Goal: Task Accomplishment & Management: Use online tool/utility

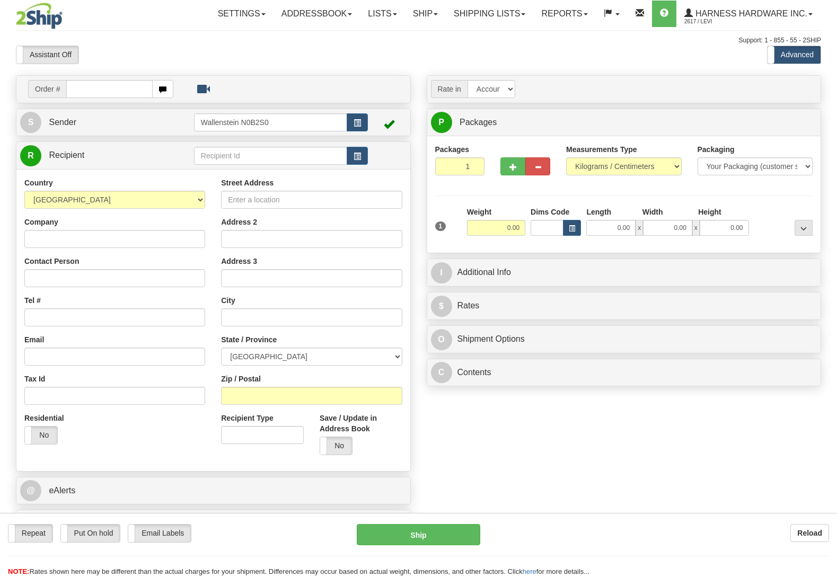
click at [814, 529] on button "Reload" at bounding box center [809, 533] width 39 height 18
click at [254, 158] on input "text" at bounding box center [270, 156] width 153 height 18
type input "colb"
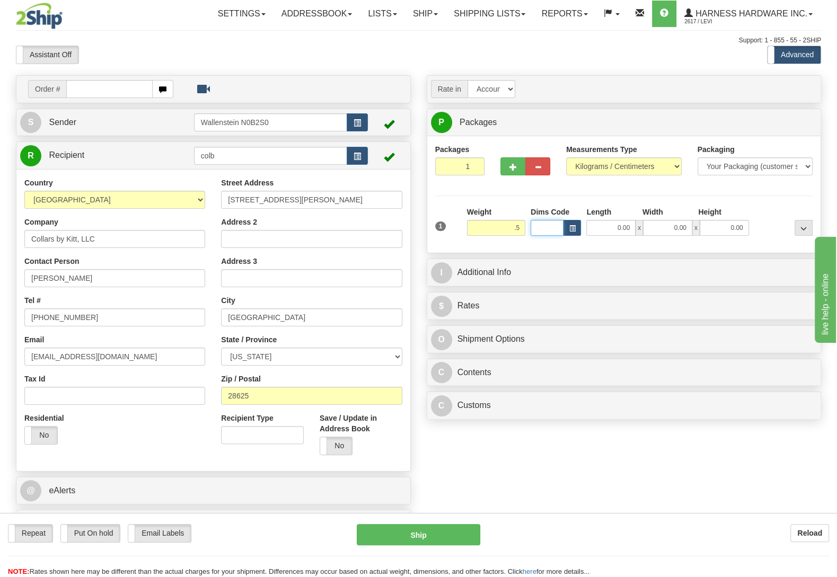
type input "0.50"
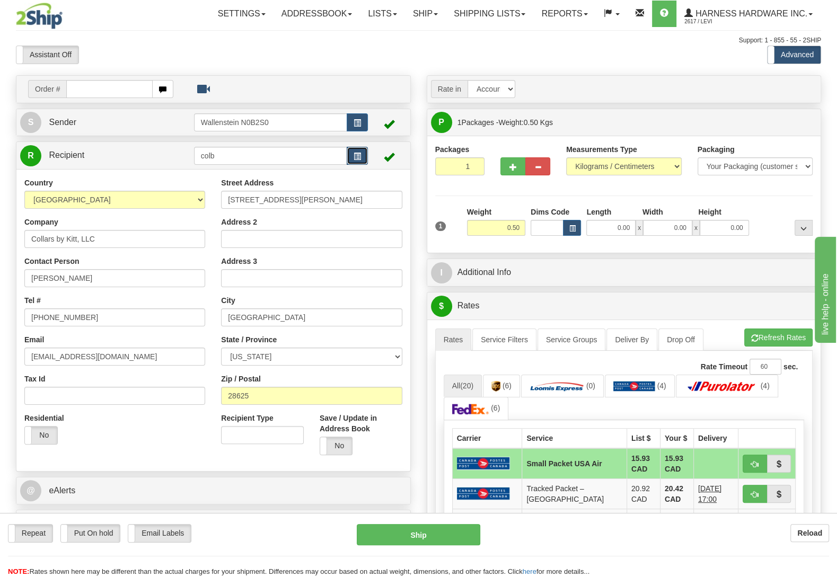
click at [360, 158] on span "button" at bounding box center [357, 156] width 7 height 7
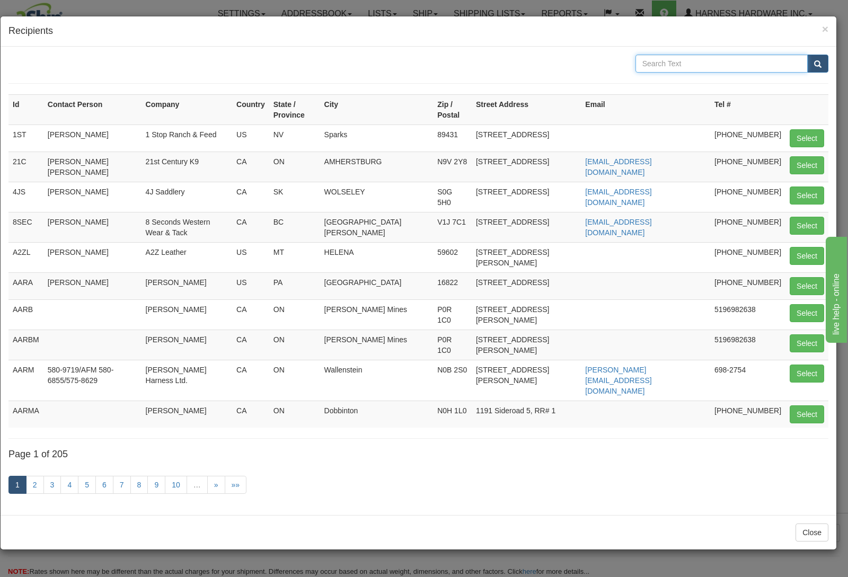
click at [670, 64] on input "text" at bounding box center [722, 64] width 172 height 18
type input "kiss"
click at [807, 55] on button "submit" at bounding box center [817, 64] width 21 height 18
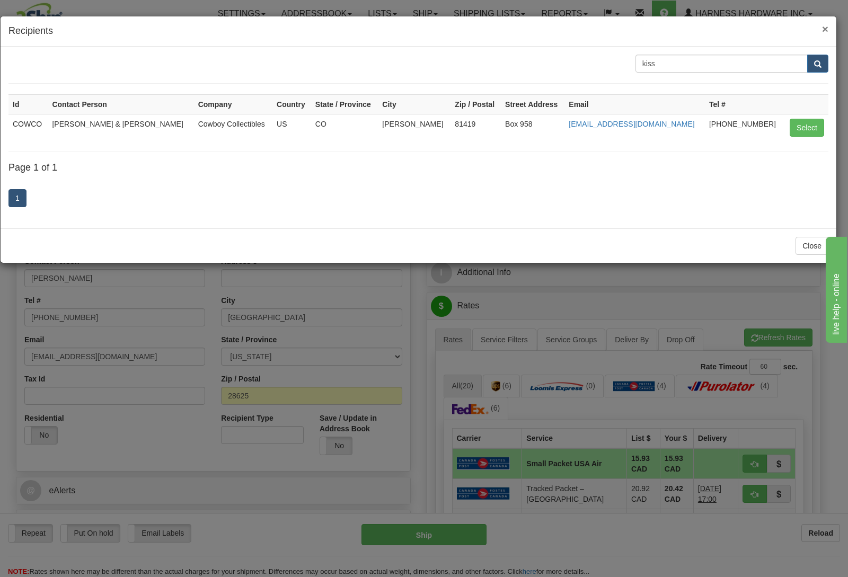
click at [824, 27] on span "×" at bounding box center [825, 29] width 6 height 12
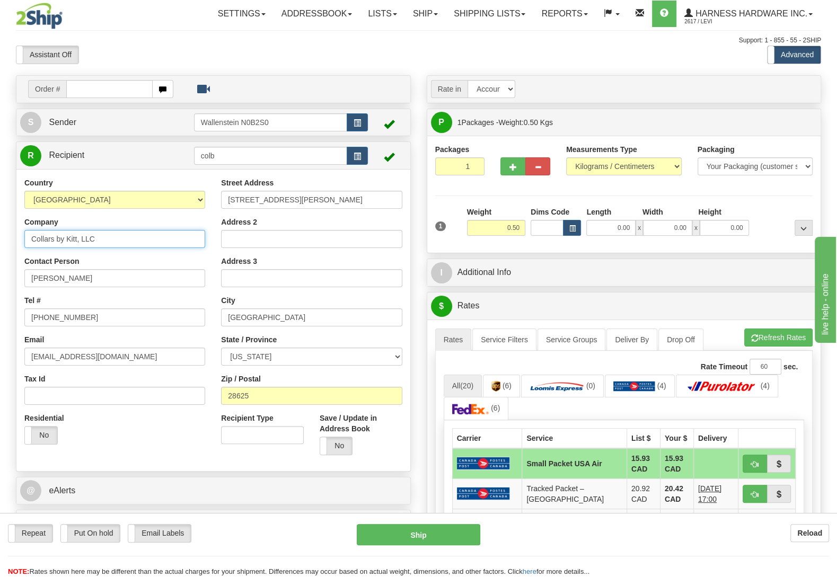
drag, startPoint x: 118, startPoint y: 242, endPoint x: 11, endPoint y: 239, distance: 107.1
click at [24, 241] on input "Collars by Kitt, LLC" at bounding box center [114, 239] width 181 height 18
paste input "ss"
type input "Collars by Kiss"
click at [24, 191] on select "AFGHANISTAN ALAND ISLANDS ALBANIA ALGERIA AMERICAN SAMOA ANDORRA ANGOLA ANGUILL…" at bounding box center [114, 200] width 181 height 18
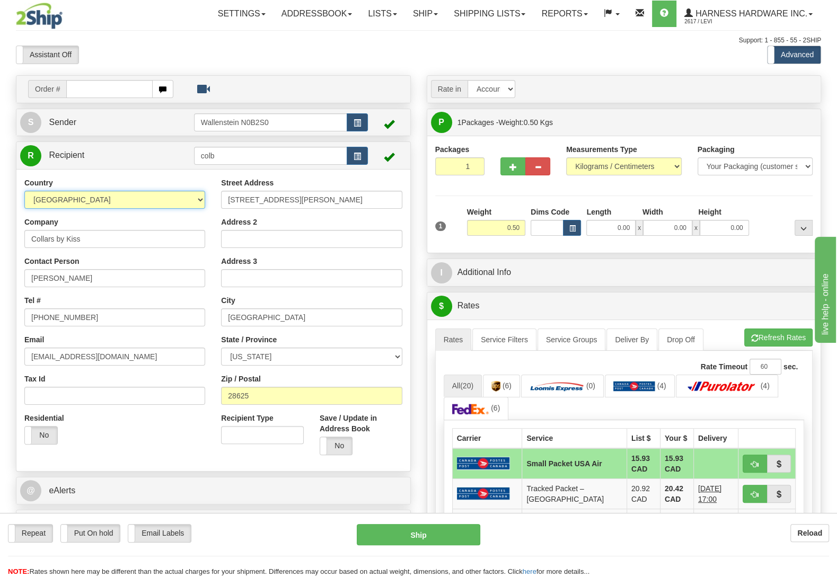
select select "CA"
click option "[GEOGRAPHIC_DATA]" at bounding box center [0, 0] width 0 height 0
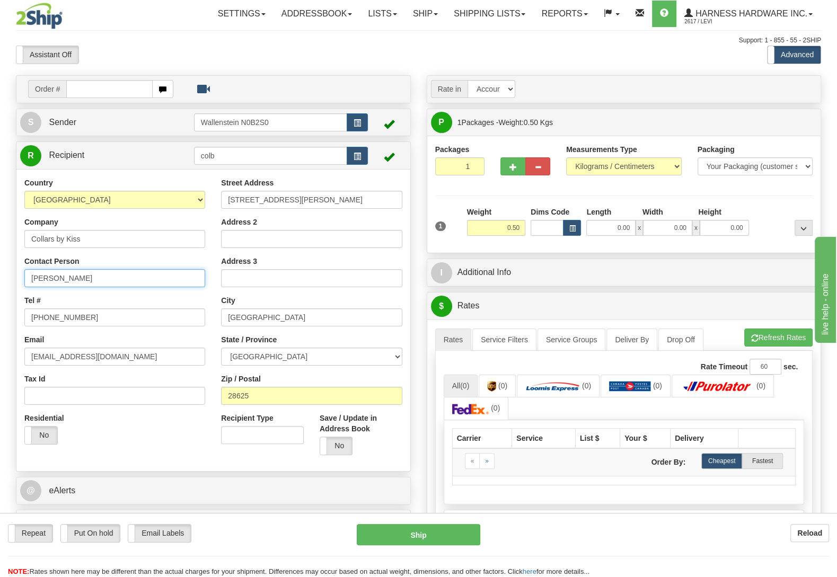
drag, startPoint x: 60, startPoint y: 278, endPoint x: 0, endPoint y: 281, distance: 60.0
click at [24, 281] on input "Kitt Skonie" at bounding box center [114, 278] width 181 height 18
paste input "elli Kiss"
type input "Kelli Kiss"
paste input "519) 852-4755"
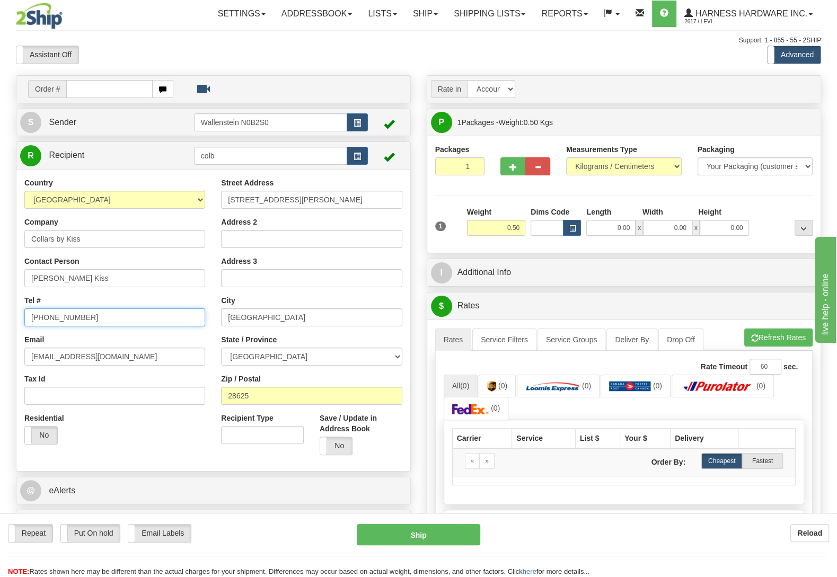
type input "(519) 852-4755"
drag, startPoint x: 290, startPoint y: 194, endPoint x: 172, endPoint y: 206, distance: 119.4
click at [221, 206] on input "132 Bussell Rd" at bounding box center [311, 200] width 181 height 18
paste input "06 Magnolia Terrace SE"
type input "106 Magnolia Terrace SE"
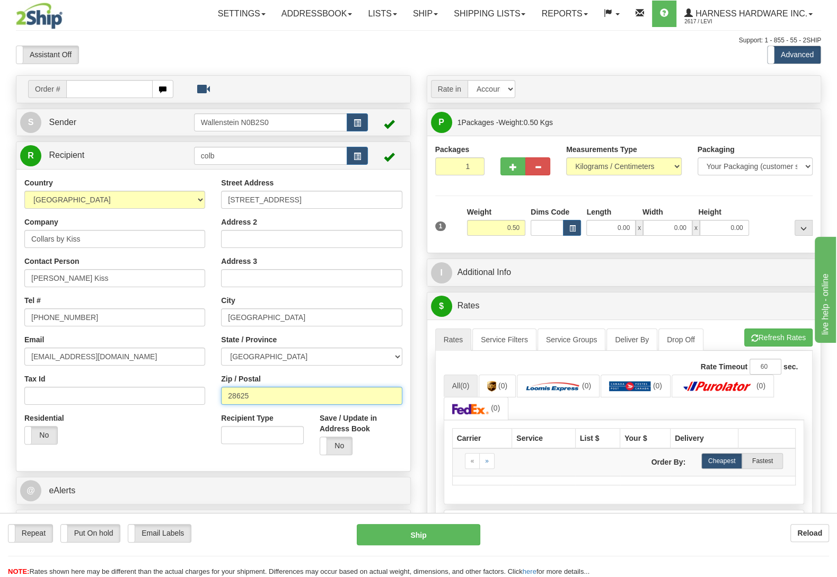
drag, startPoint x: 224, startPoint y: 402, endPoint x: 117, endPoint y: 392, distance: 107.5
click at [221, 395] on input "28625" at bounding box center [311, 396] width 181 height 18
paste input "T3M 3G7"
type input "T3M 3G7"
type input "CALGARY"
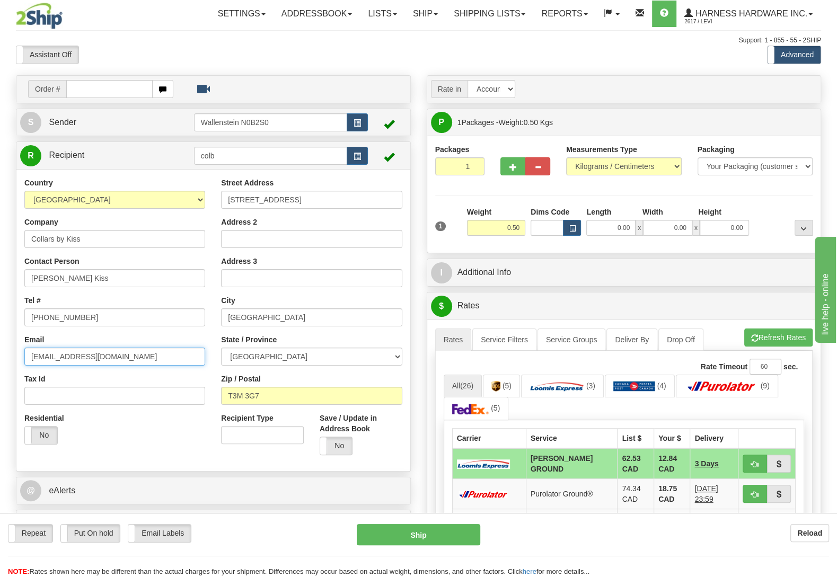
drag, startPoint x: 118, startPoint y: 355, endPoint x: 0, endPoint y: 346, distance: 118.5
click at [24, 350] on input "kitt@collarsbykitt.com" at bounding box center [114, 357] width 181 height 18
paste input "collarsbykiss@gmail"
type input "collarsbykiss@gmail.com"
click at [771, 332] on button "Refresh Rates" at bounding box center [778, 338] width 68 height 18
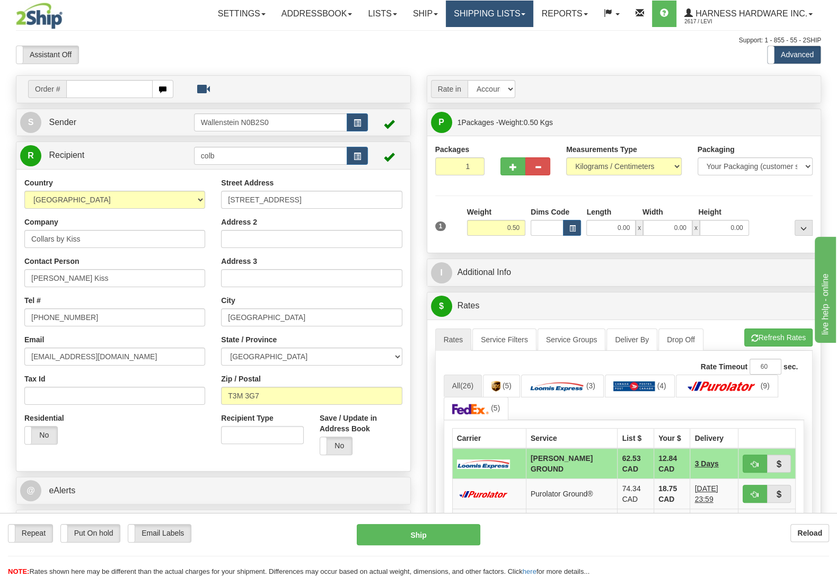
click at [463, 13] on link "Shipping lists" at bounding box center [489, 14] width 87 height 27
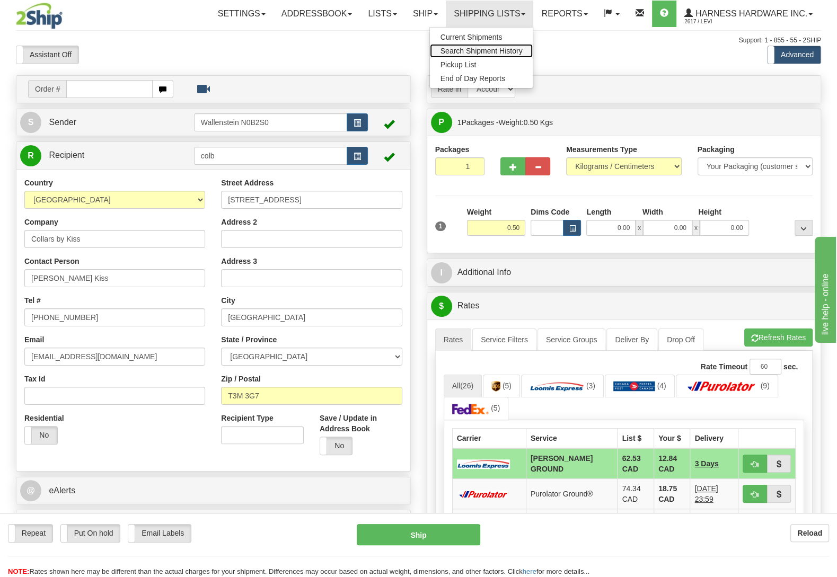
click at [497, 49] on span "Search Shipment History" at bounding box center [481, 51] width 82 height 8
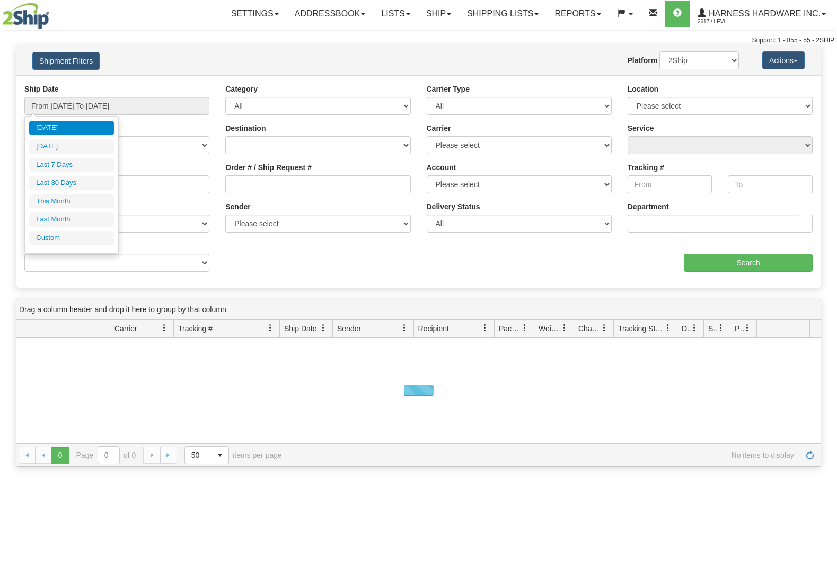
type input "[DATE]"
type input "07/01/2025"
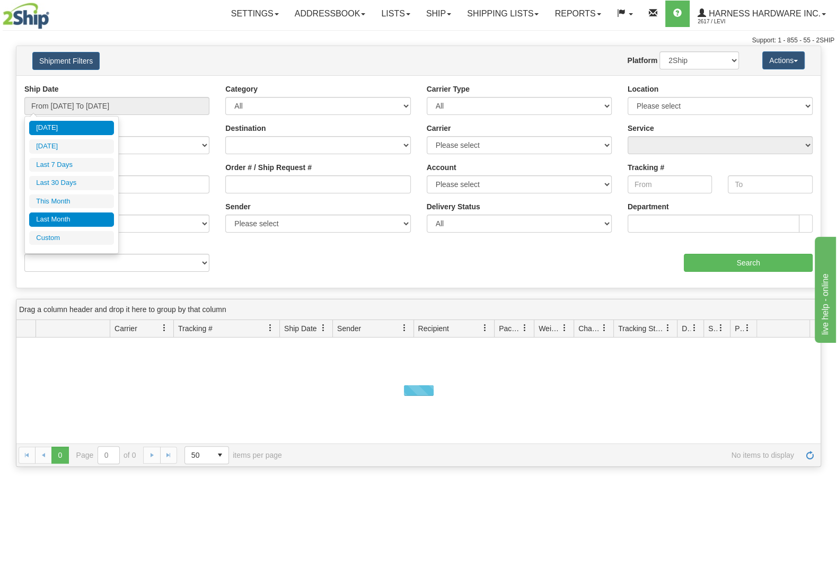
type input "07/31/2025"
type input "08/14/2025"
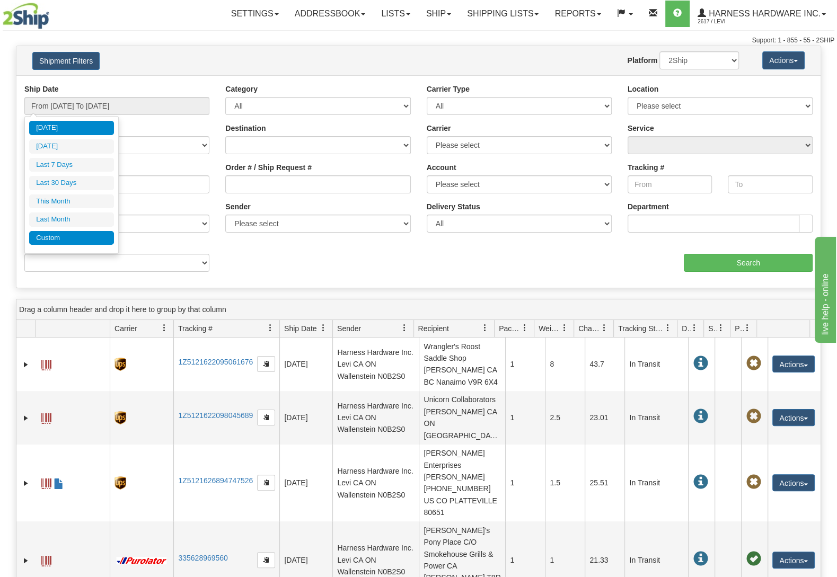
click at [72, 236] on li "Custom" at bounding box center [71, 238] width 85 height 14
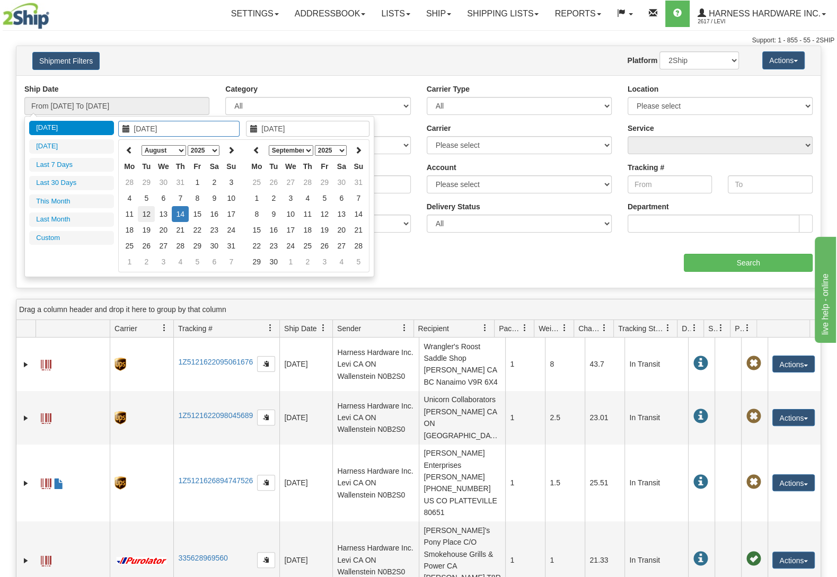
type input "08/12/2025"
click at [144, 214] on td "12" at bounding box center [146, 214] width 17 height 16
type input "[DATE]"
click at [183, 215] on td "14" at bounding box center [180, 214] width 17 height 16
type input "From 08/12/2025 To 08/14/2025"
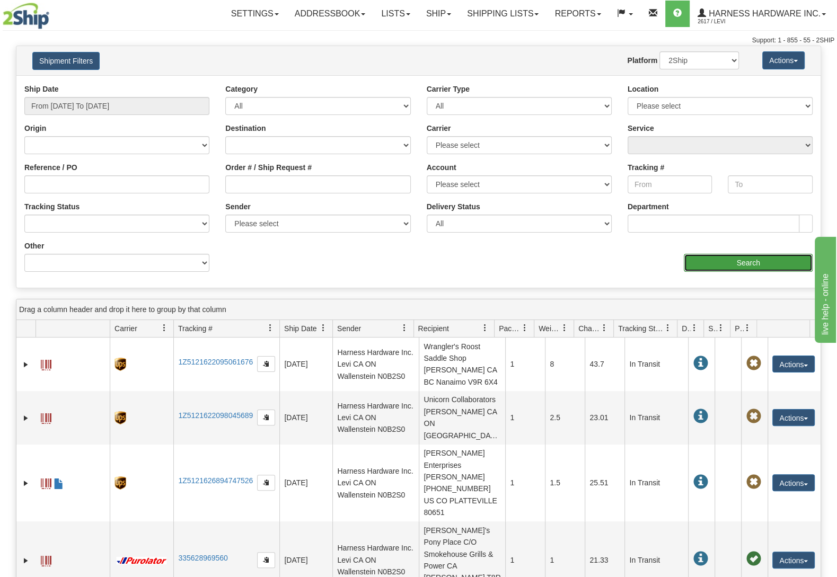
click at [751, 259] on input "Search" at bounding box center [748, 263] width 129 height 18
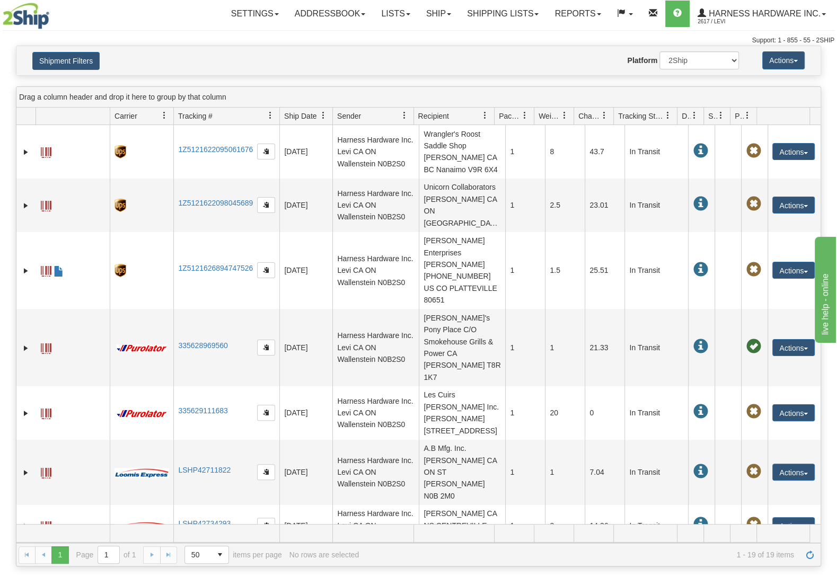
click at [458, 116] on span "Recipient" at bounding box center [449, 115] width 72 height 17
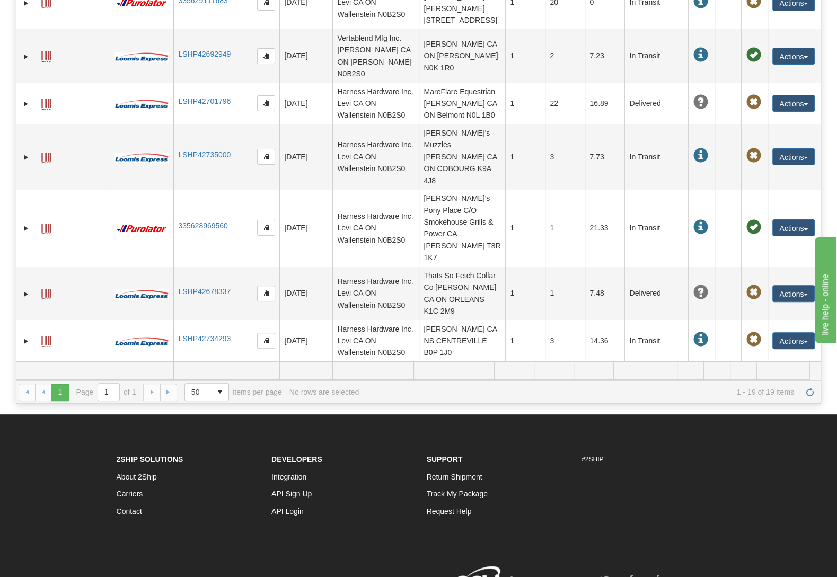
scroll to position [167, 0]
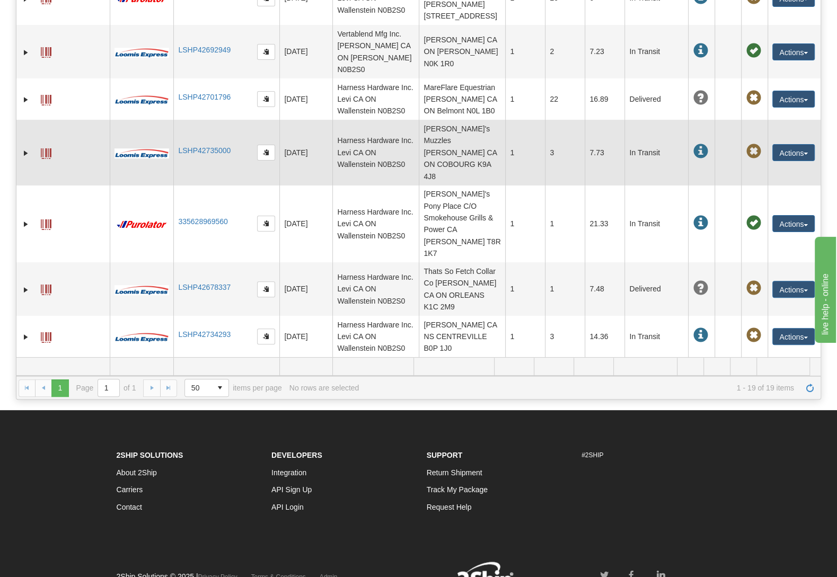
click at [357, 120] on td "Harness Hardware Inc. Levi CA ON Wallenstein N0B2S0" at bounding box center [375, 152] width 86 height 65
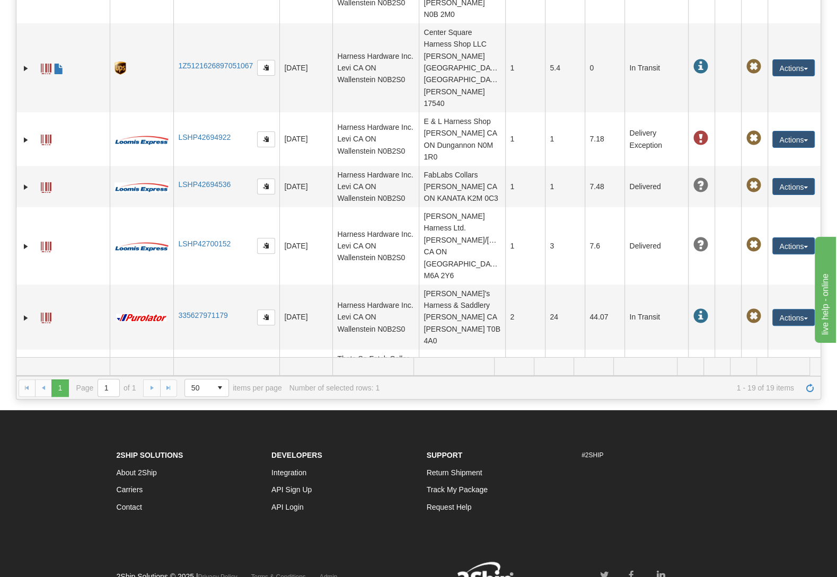
scroll to position [0, 0]
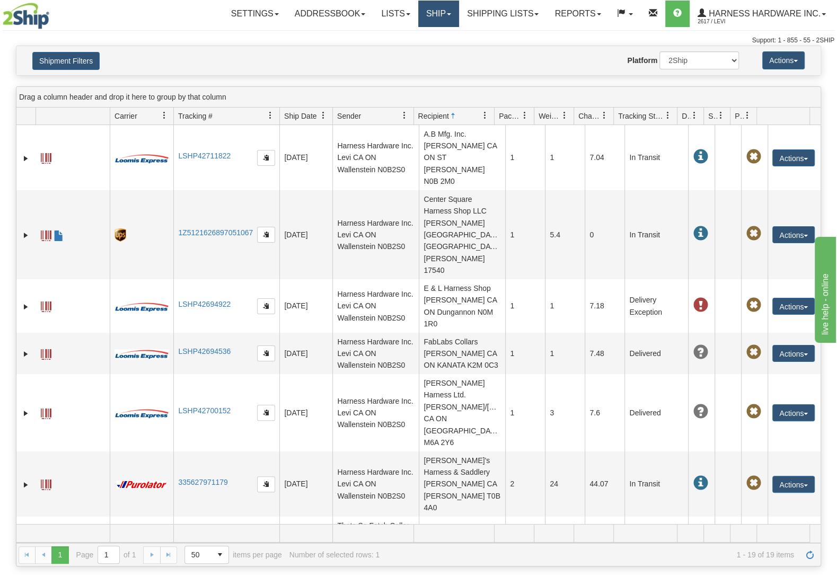
click at [438, 17] on link "Ship" at bounding box center [438, 14] width 41 height 27
click at [427, 37] on link "Ship Screen" at bounding box center [411, 37] width 96 height 14
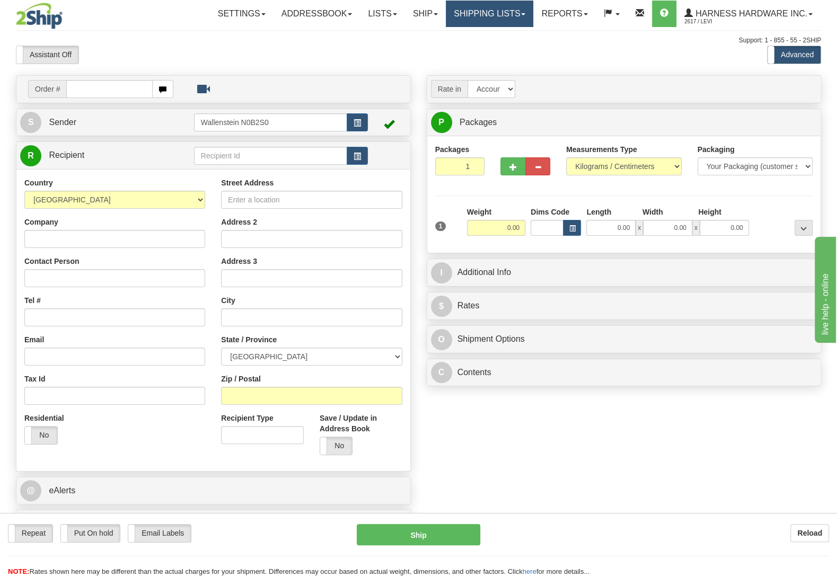
click at [476, 10] on link "Shipping lists" at bounding box center [489, 14] width 87 height 27
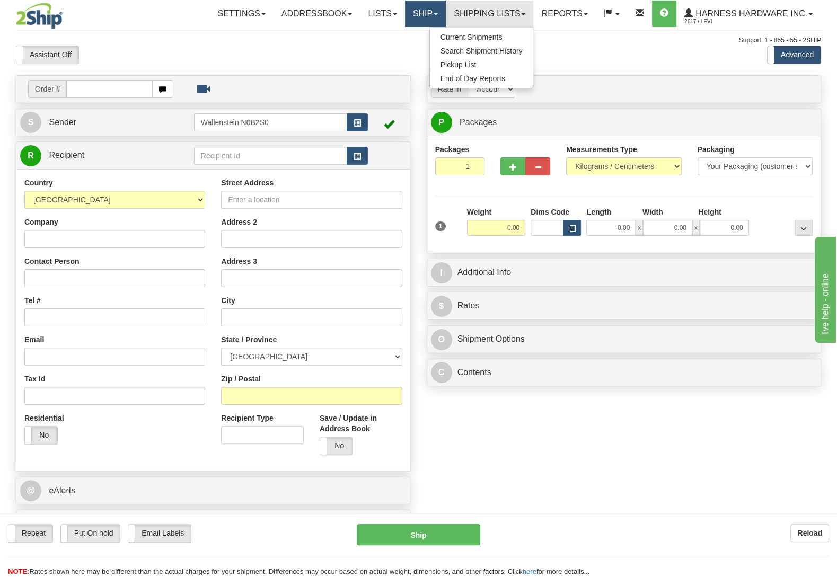
click at [427, 17] on link "Ship" at bounding box center [425, 14] width 41 height 27
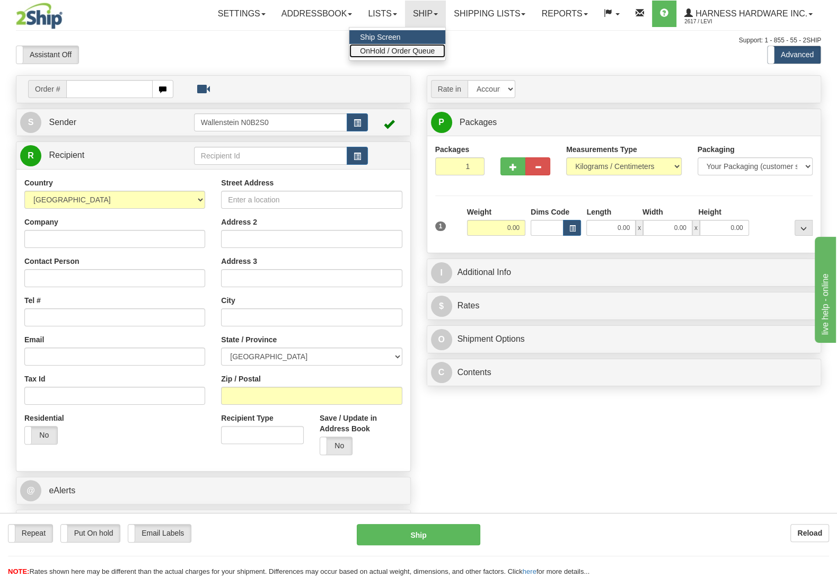
click at [424, 49] on span "OnHold / Order Queue" at bounding box center [397, 51] width 75 height 8
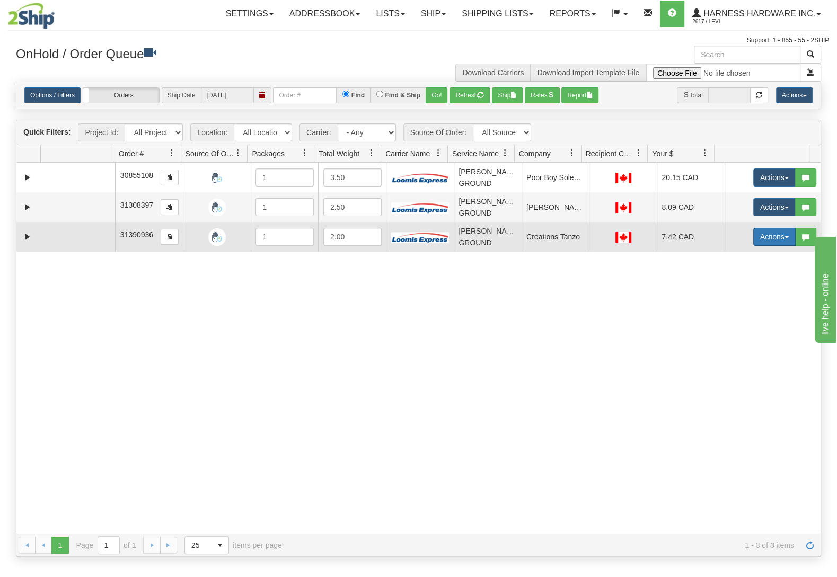
click at [760, 239] on button "Actions" at bounding box center [774, 237] width 42 height 18
click at [721, 312] on span "Delete" at bounding box center [735, 312] width 29 height 8
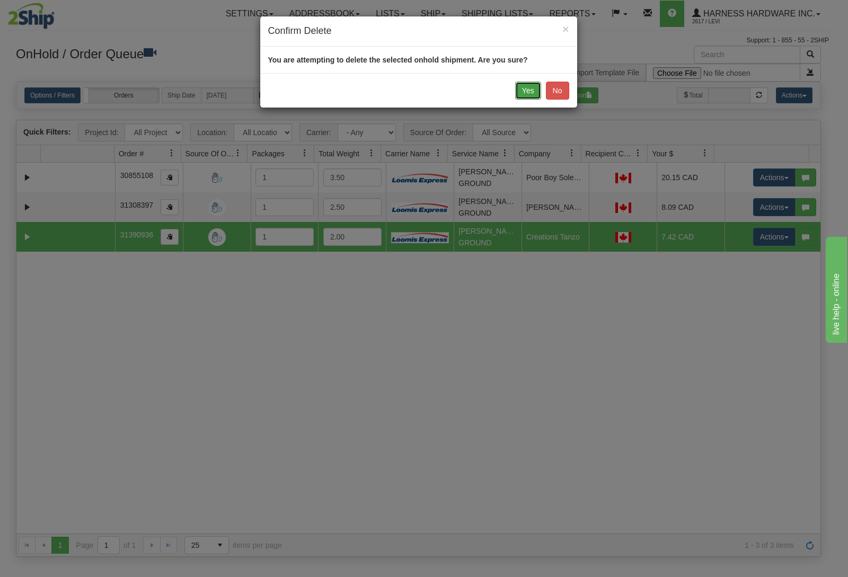
click at [529, 92] on button "Yes" at bounding box center [528, 91] width 26 height 18
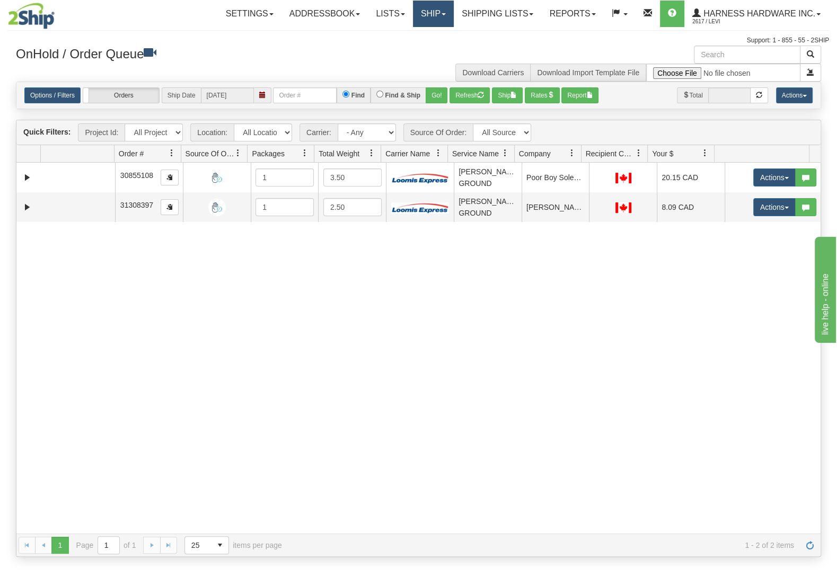
click at [425, 15] on link "Ship" at bounding box center [433, 14] width 41 height 27
click at [408, 34] on link "Ship Screen" at bounding box center [405, 37] width 96 height 14
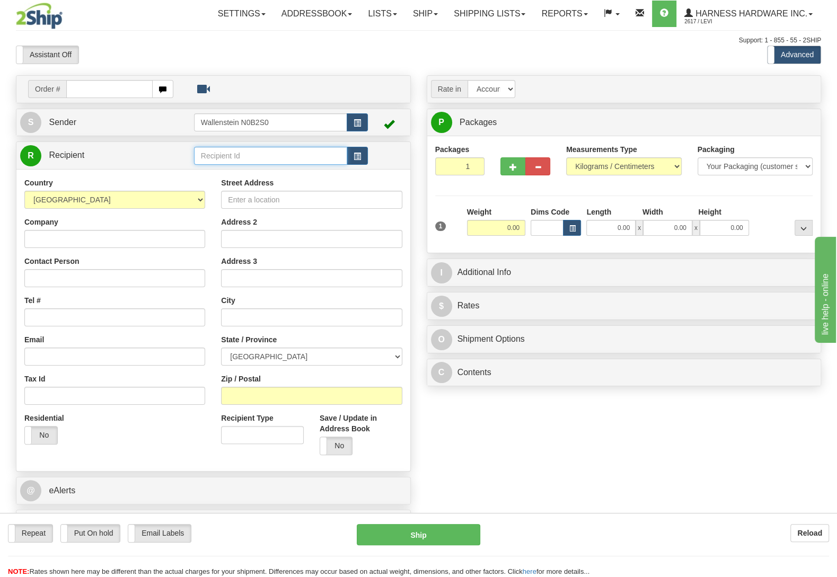
click at [241, 155] on input "text" at bounding box center [270, 156] width 153 height 18
type input "colb"
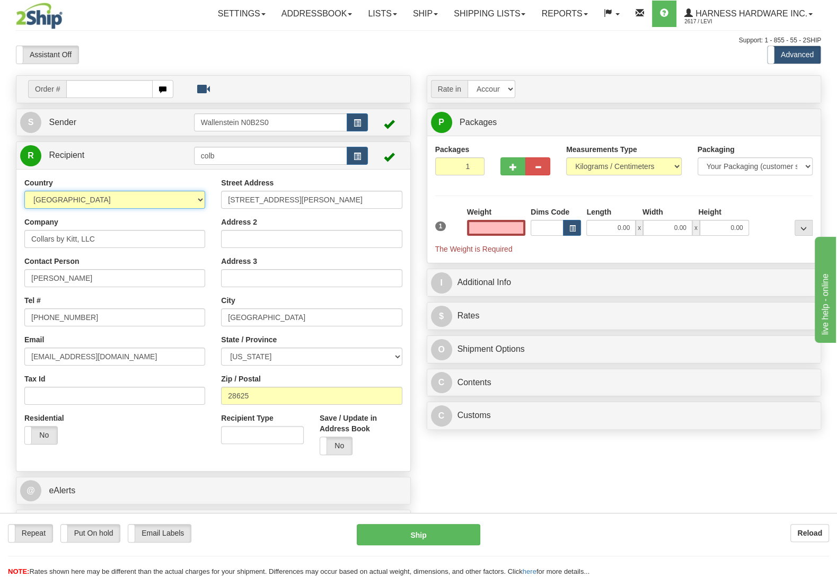
type input "0.00"
click at [24, 191] on select "AFGHANISTAN ALAND ISLANDS ALBANIA ALGERIA AMERICAN SAMOA ANDORRA ANGOLA ANGUILL…" at bounding box center [114, 200] width 181 height 18
select select "CA"
click option "[GEOGRAPHIC_DATA]" at bounding box center [0, 0] width 0 height 0
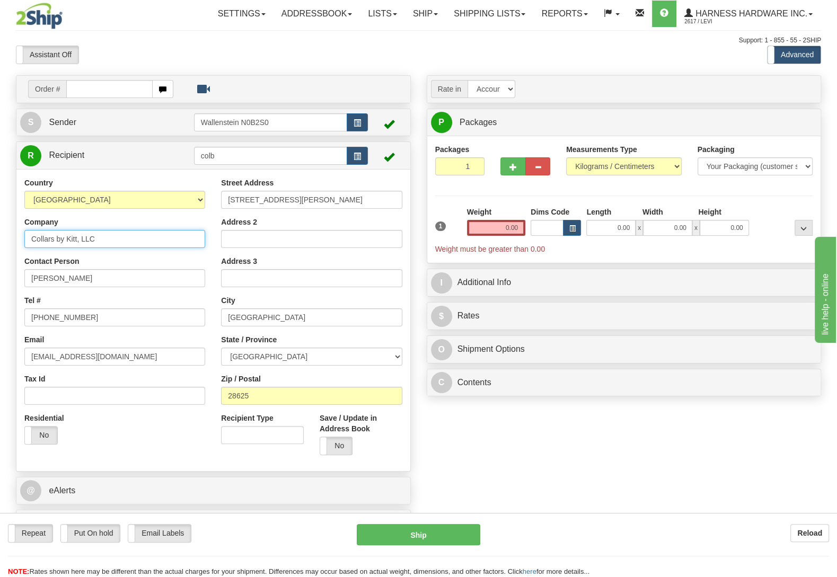
drag, startPoint x: 100, startPoint y: 246, endPoint x: 0, endPoint y: 240, distance: 99.8
click at [24, 241] on input "Collars by Kitt, LLC" at bounding box center [114, 239] width 181 height 18
paste input "ss"
type input "Collars by Kiss"
drag, startPoint x: 319, startPoint y: 198, endPoint x: 122, endPoint y: 220, distance: 197.4
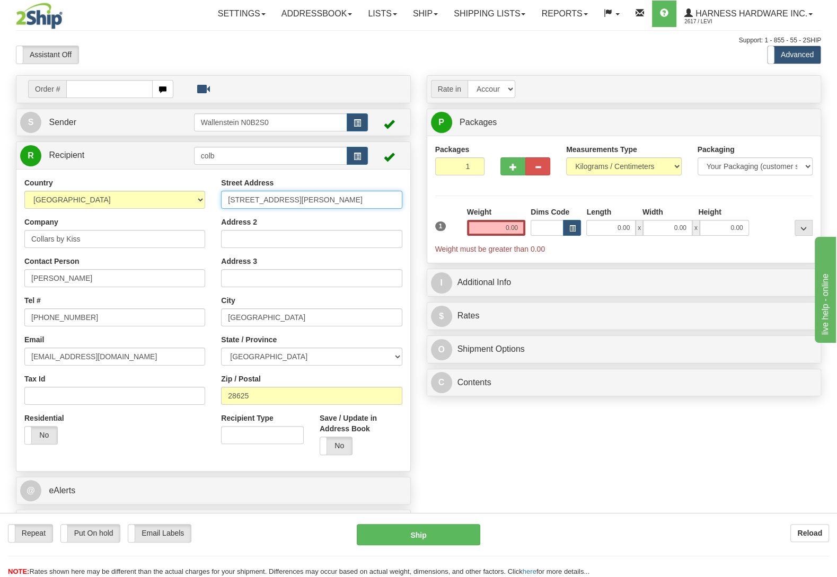
click at [221, 209] on input "132 Bussell Rd" at bounding box center [311, 200] width 181 height 18
paste input "06 Magnolia Terrace SE"
type input "106 Magnolia Terrace SE"
drag, startPoint x: 93, startPoint y: 244, endPoint x: 0, endPoint y: 235, distance: 93.1
click at [24, 235] on input "Collars by Kiss" at bounding box center [114, 239] width 181 height 18
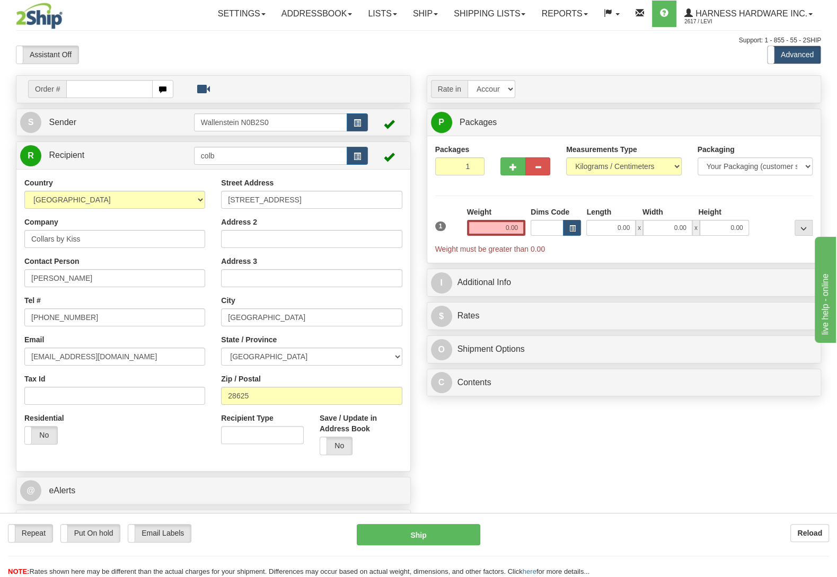
click at [40, 262] on label "Contact Person" at bounding box center [51, 261] width 55 height 11
click at [40, 269] on input "Kitt Skonie" at bounding box center [114, 278] width 181 height 18
paste input "elli Kiss"
type input "Kelli Kiss"
drag, startPoint x: 92, startPoint y: 321, endPoint x: 54, endPoint y: 312, distance: 39.3
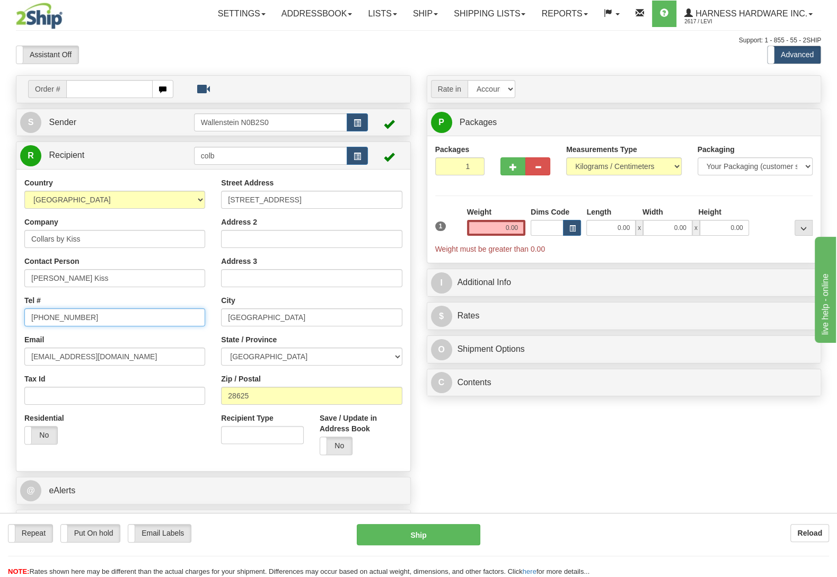
click at [24, 311] on input "(704) 929-9654" at bounding box center [114, 318] width 181 height 18
paste input "519) 852-4755"
type input "(519) 852-4755"
click at [658, 146] on div "Measurements Type Pounds / Inches Kilograms / Centimeters" at bounding box center [624, 159] width 116 height 31
drag, startPoint x: 260, startPoint y: 397, endPoint x: 187, endPoint y: 408, distance: 73.4
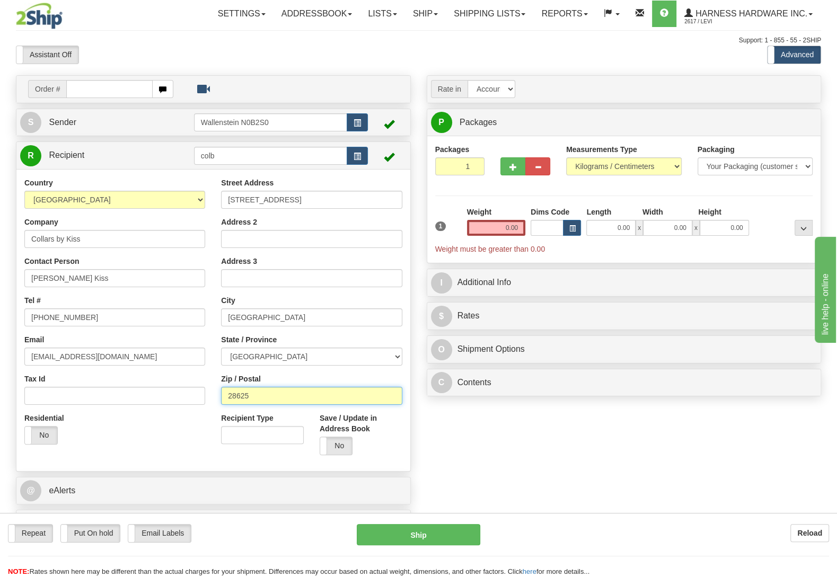
click at [221, 403] on input "28625" at bounding box center [311, 396] width 181 height 18
paste input "T3M 3G7"
type input "T3M 3G7"
type input "CALGARY"
drag, startPoint x: 75, startPoint y: 357, endPoint x: 0, endPoint y: 367, distance: 75.4
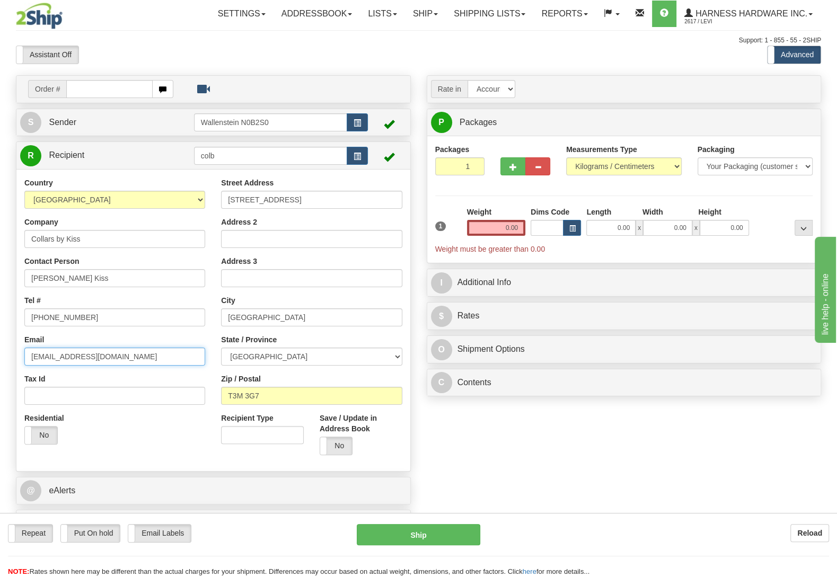
click at [24, 359] on input "kitt@collarsbykitt.com" at bounding box center [114, 357] width 181 height 18
paste input "collarsbykiss@gmail"
type input "collarsbykiss@gmail.com"
click at [483, 231] on input "0.00" at bounding box center [496, 228] width 58 height 16
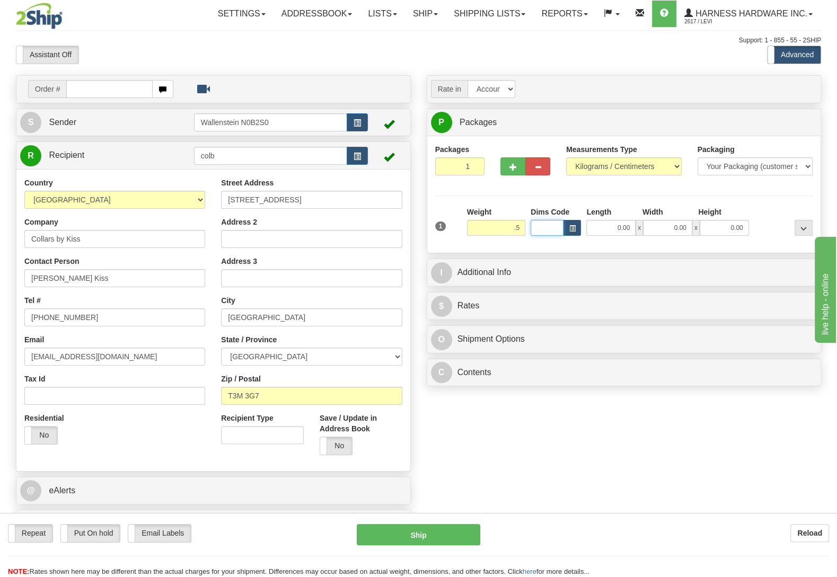
type input "0.50"
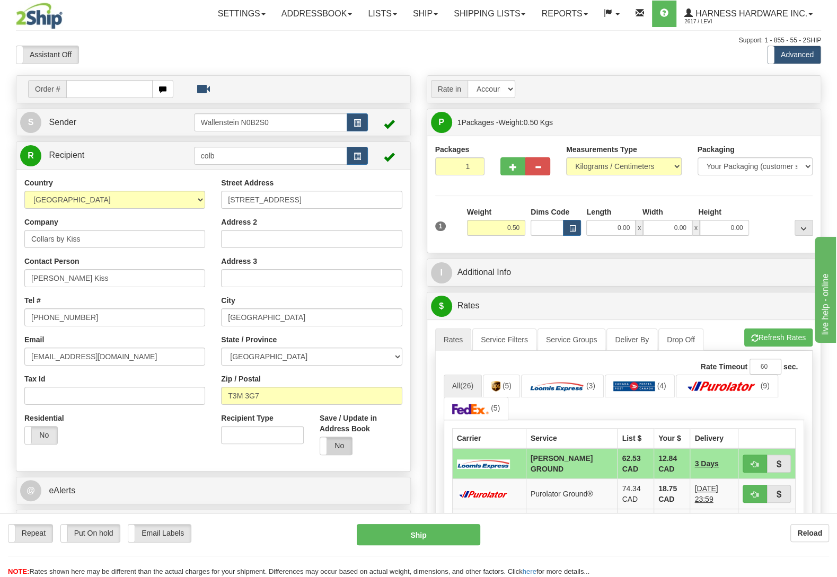
click at [334, 445] on label "No" at bounding box center [336, 445] width 32 height 17
click at [421, 533] on button "Ship" at bounding box center [419, 534] width 124 height 21
type input "DD"
